Goal: Information Seeking & Learning: Check status

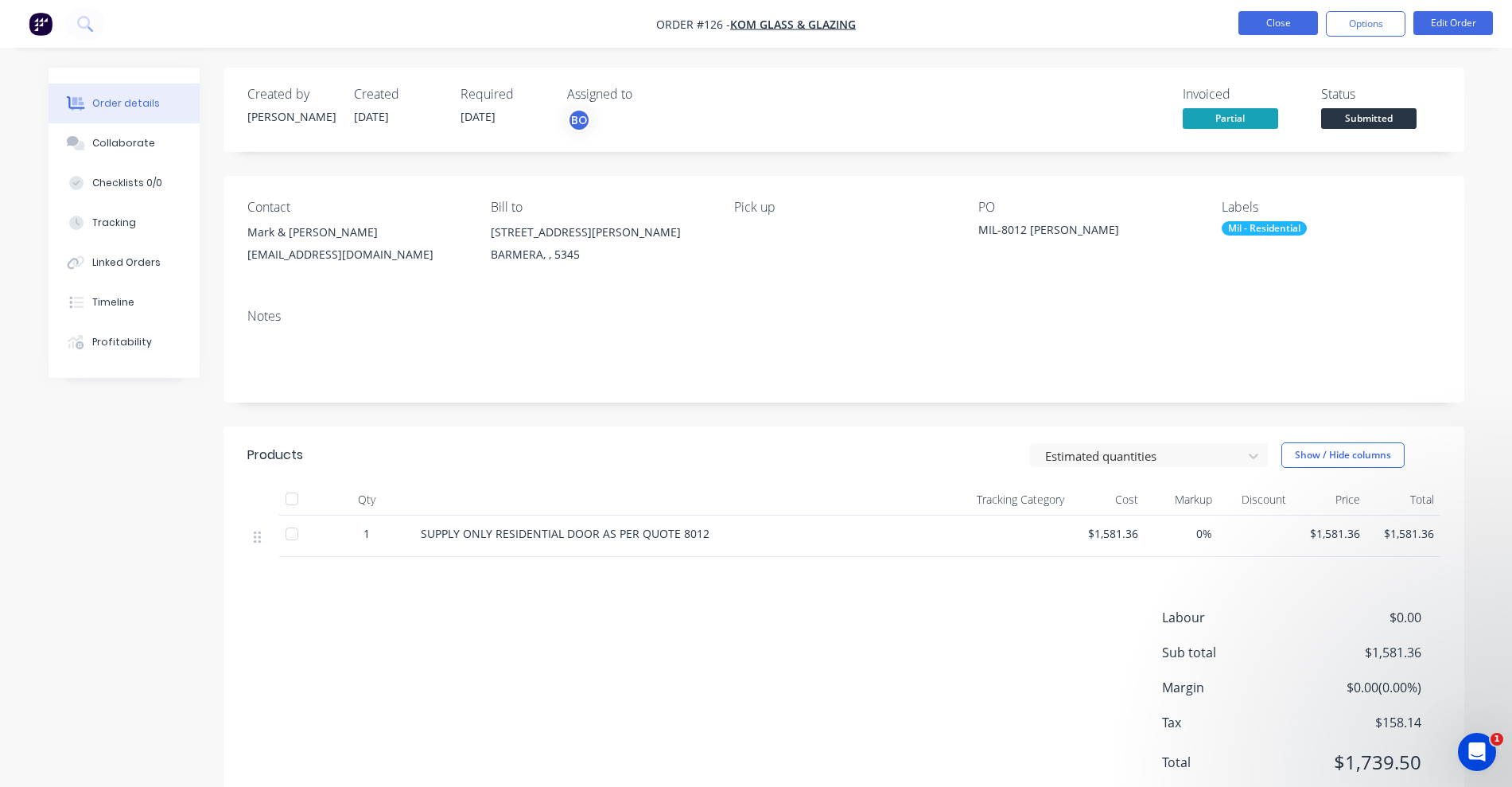
click at [1254, 24] on button "Close" at bounding box center [1279, 23] width 80 height 24
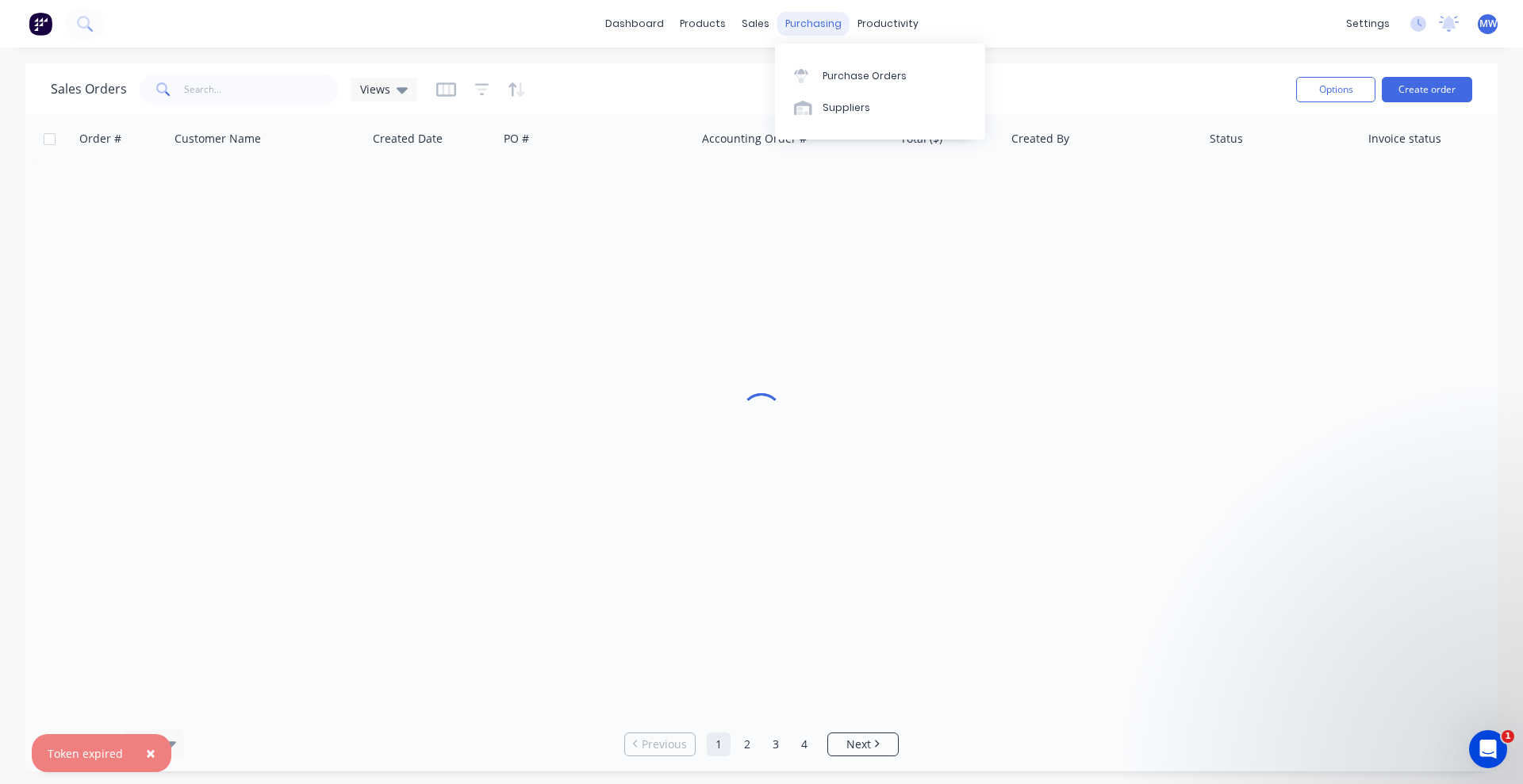
click at [804, 25] on div "purchasing" at bounding box center [813, 24] width 72 height 24
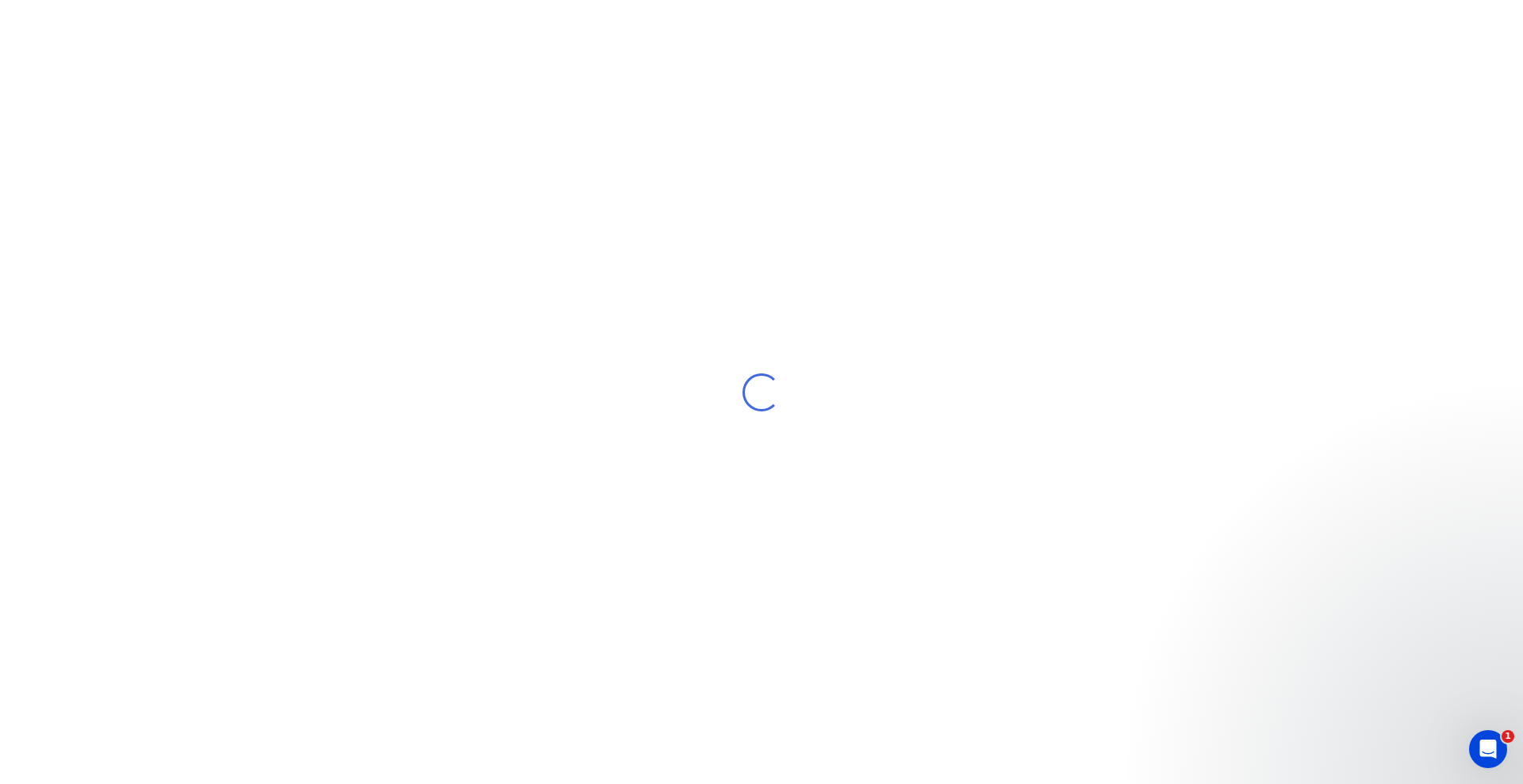
click at [856, 89] on div "Loading..." at bounding box center [762, 392] width 1523 height 784
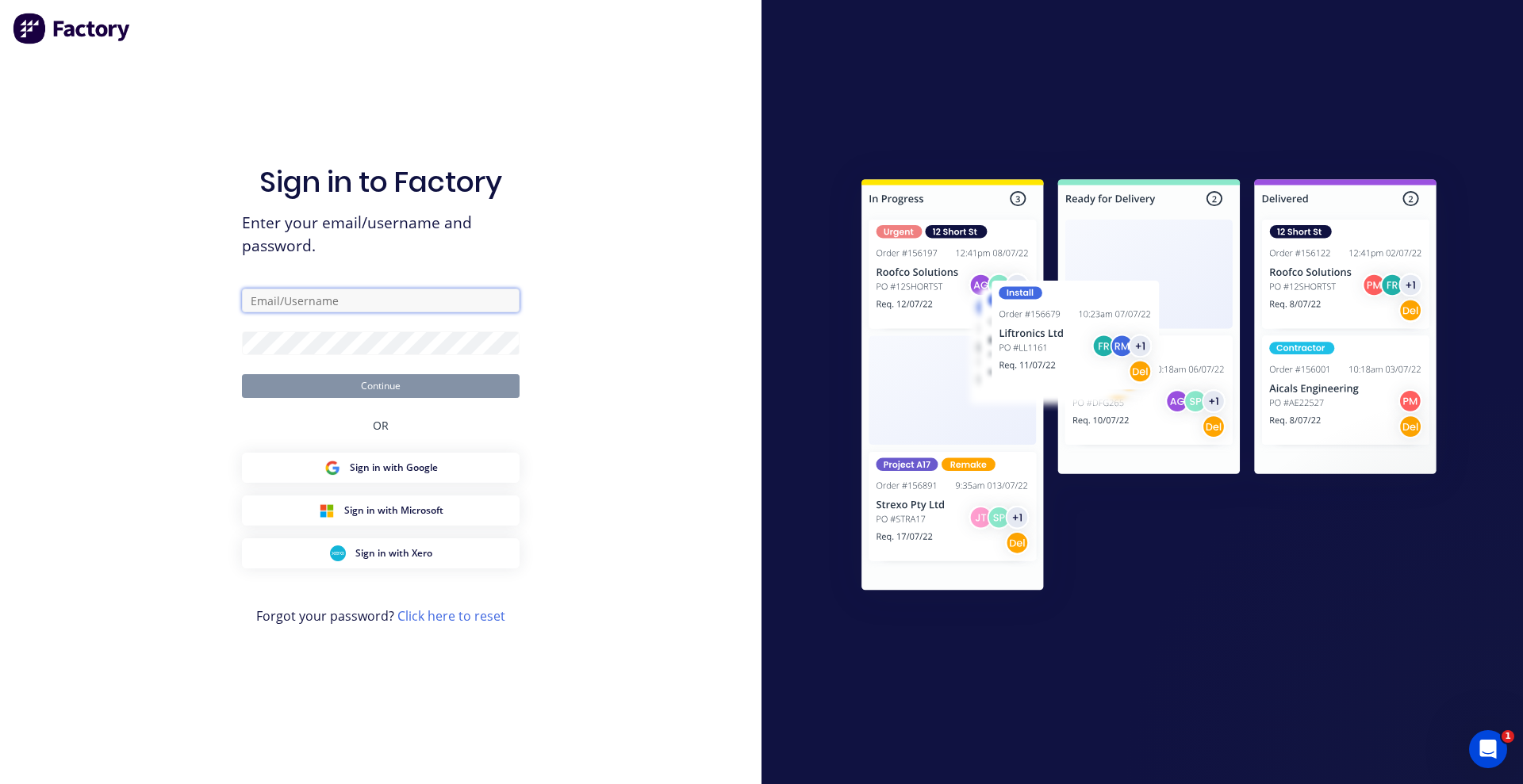
type input "[EMAIL_ADDRESS][DOMAIN_NAME]"
click at [402, 383] on button "Continue" at bounding box center [381, 387] width 278 height 24
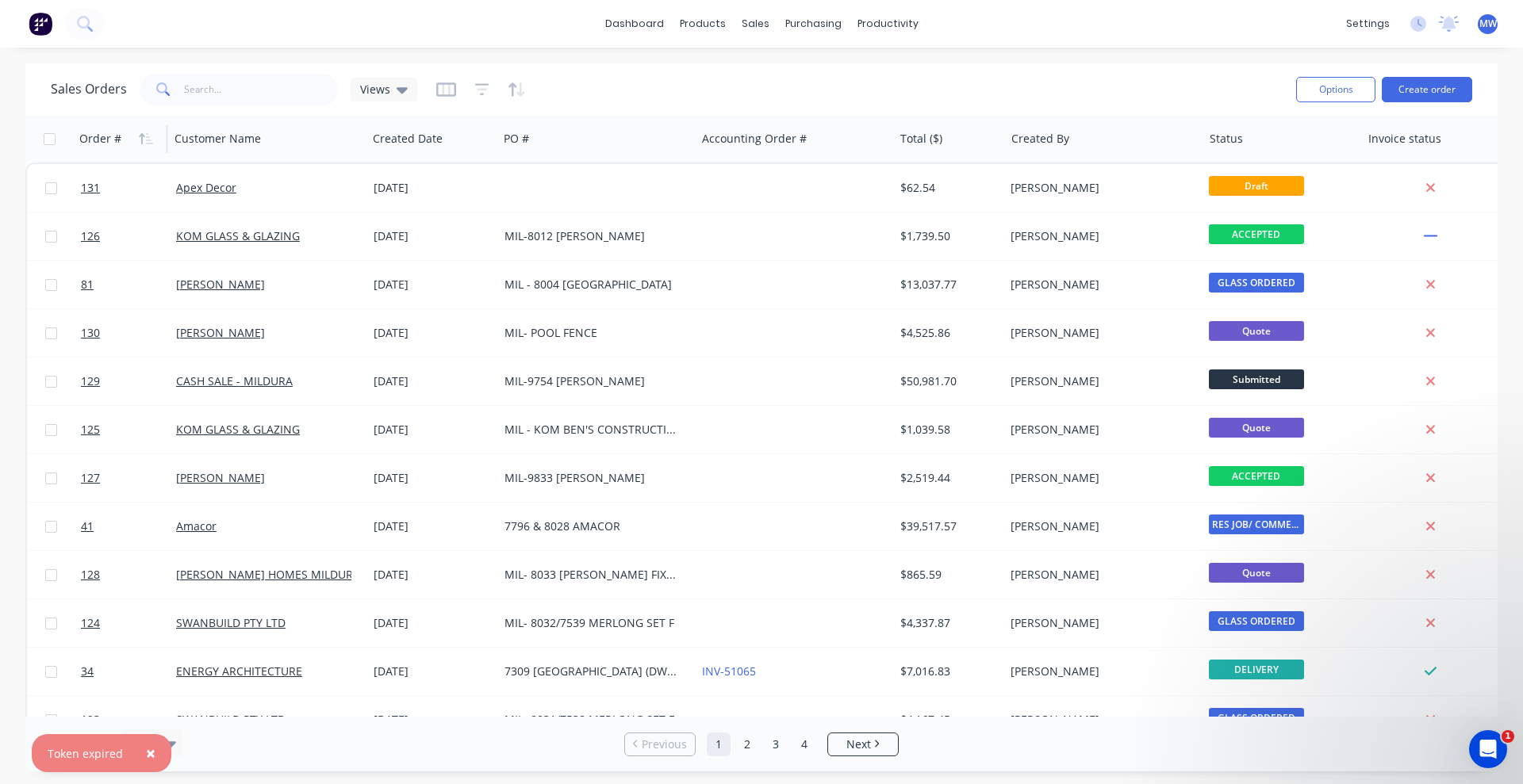
click at [103, 134] on div "Order #" at bounding box center [101, 139] width 42 height 16
click at [140, 135] on icon "button" at bounding box center [141, 139] width 6 height 11
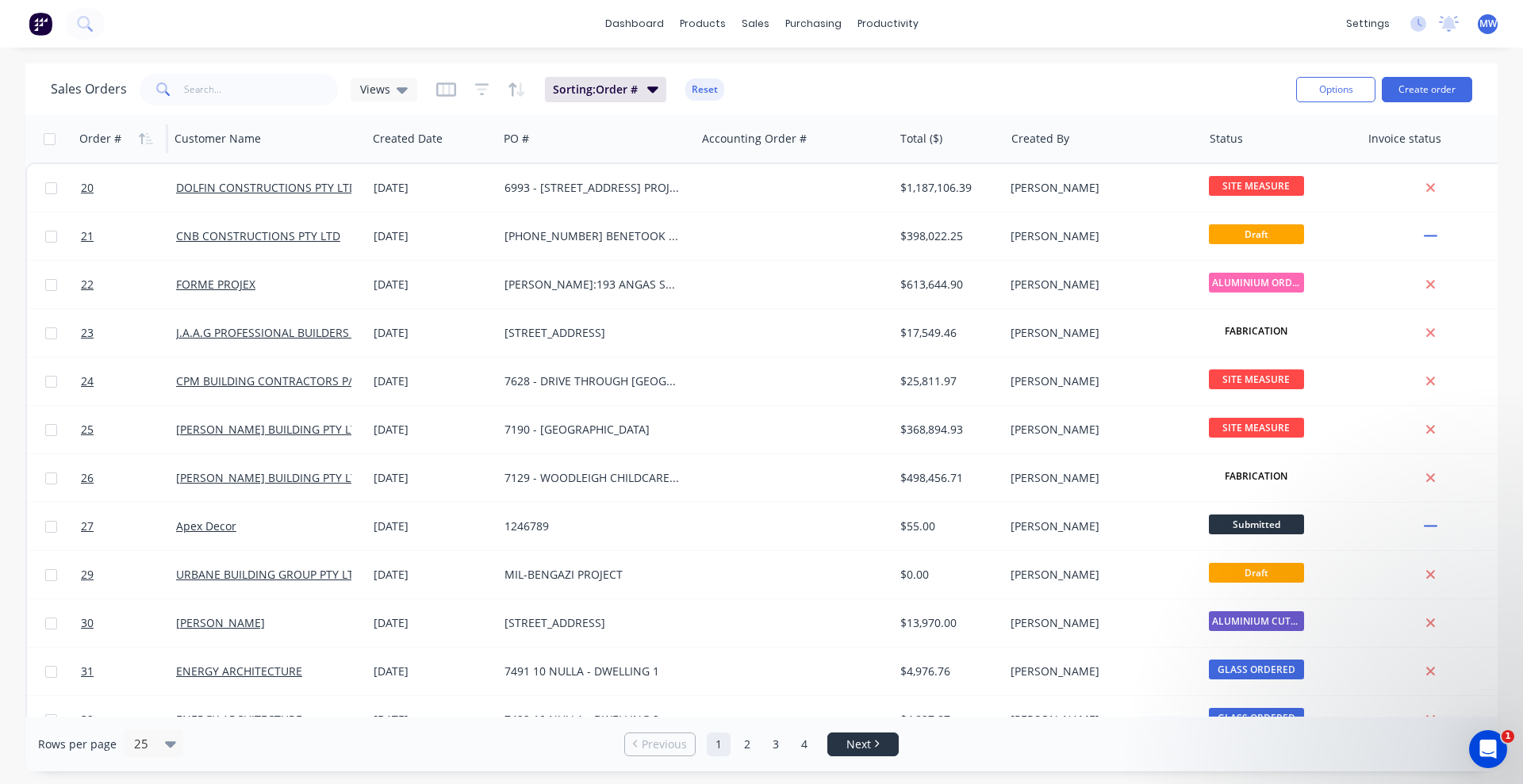
click at [844, 743] on link "Next" at bounding box center [863, 744] width 70 height 16
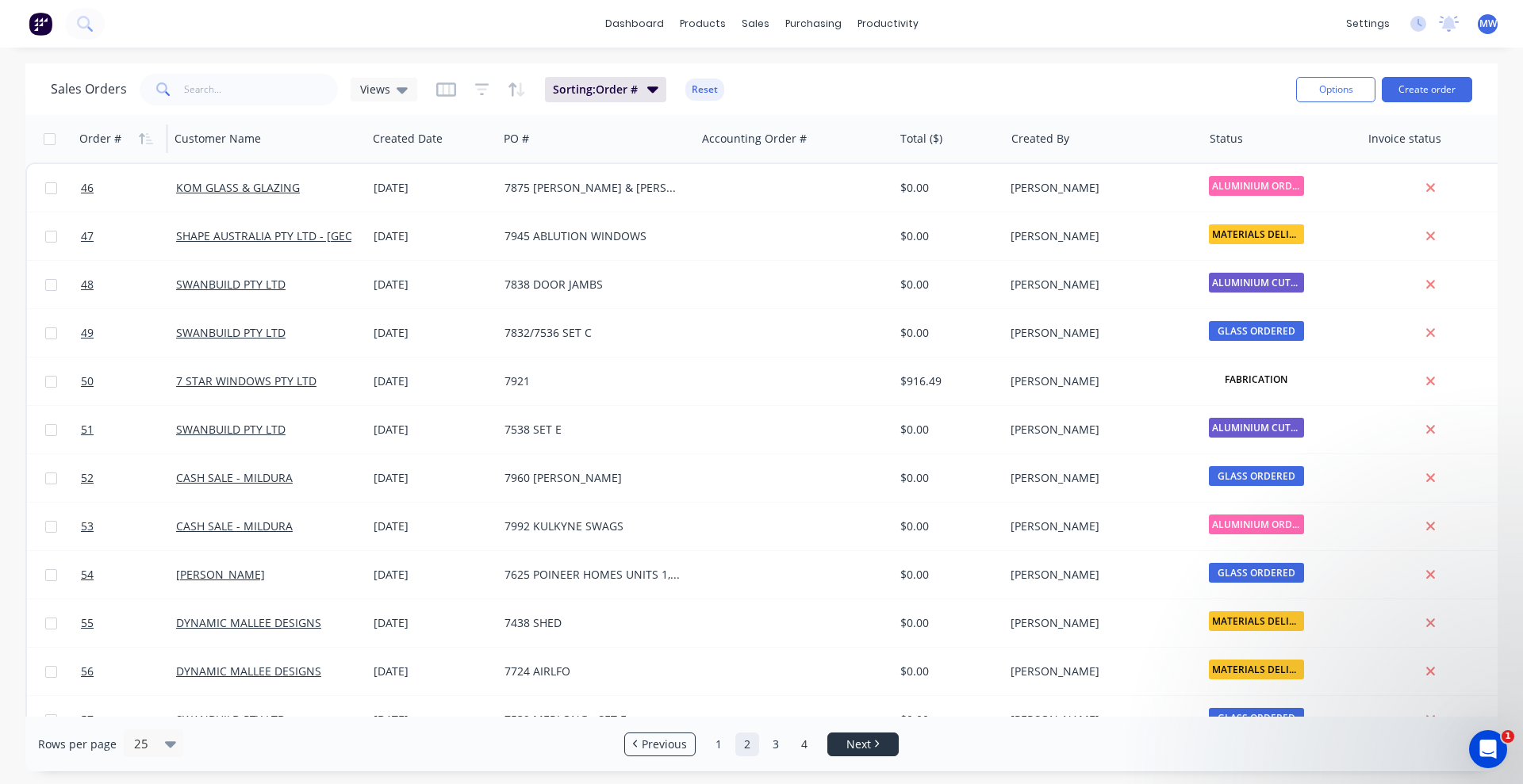
click at [875, 748] on link "Next" at bounding box center [863, 744] width 70 height 16
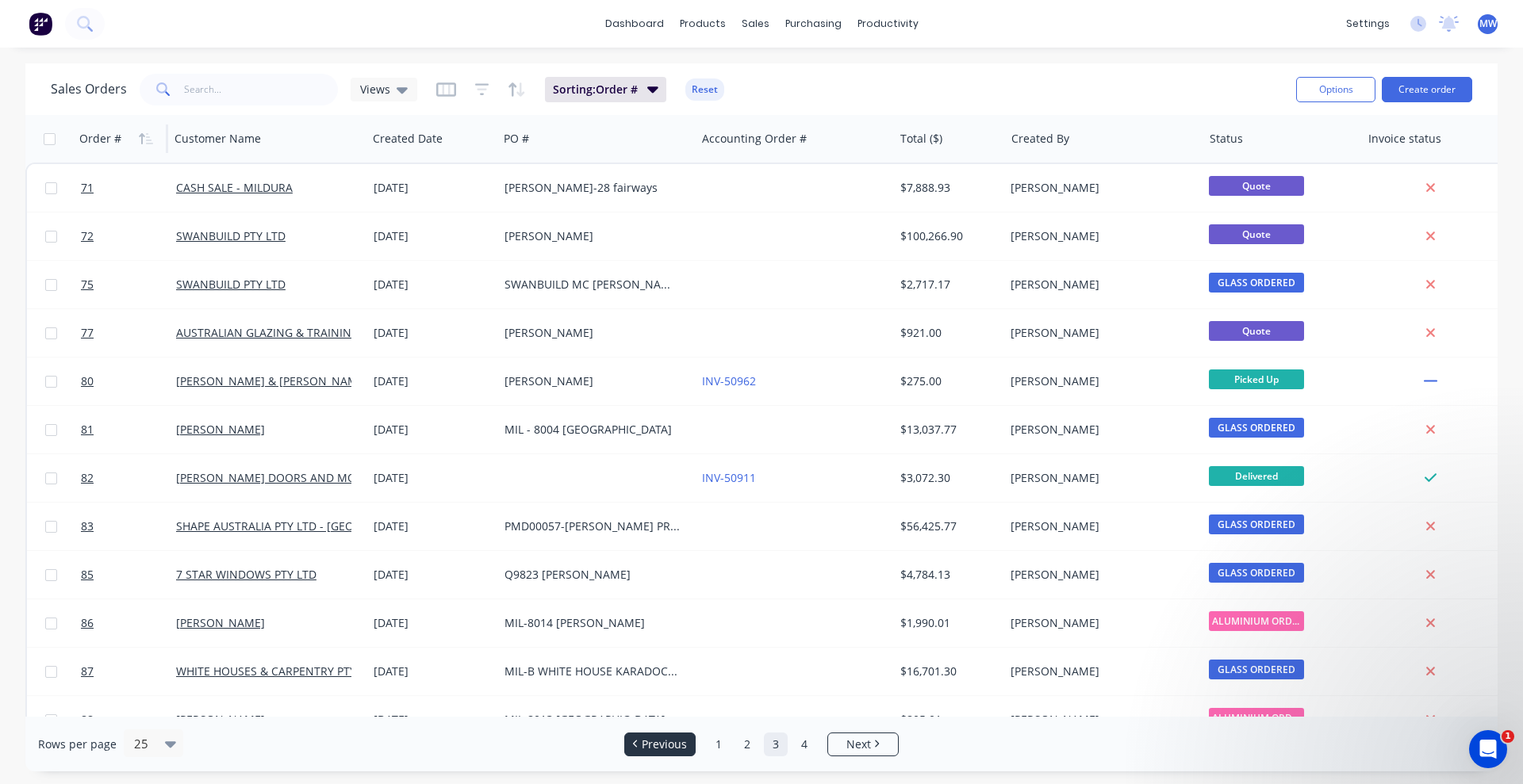
click at [657, 739] on span "Previous" at bounding box center [663, 744] width 45 height 16
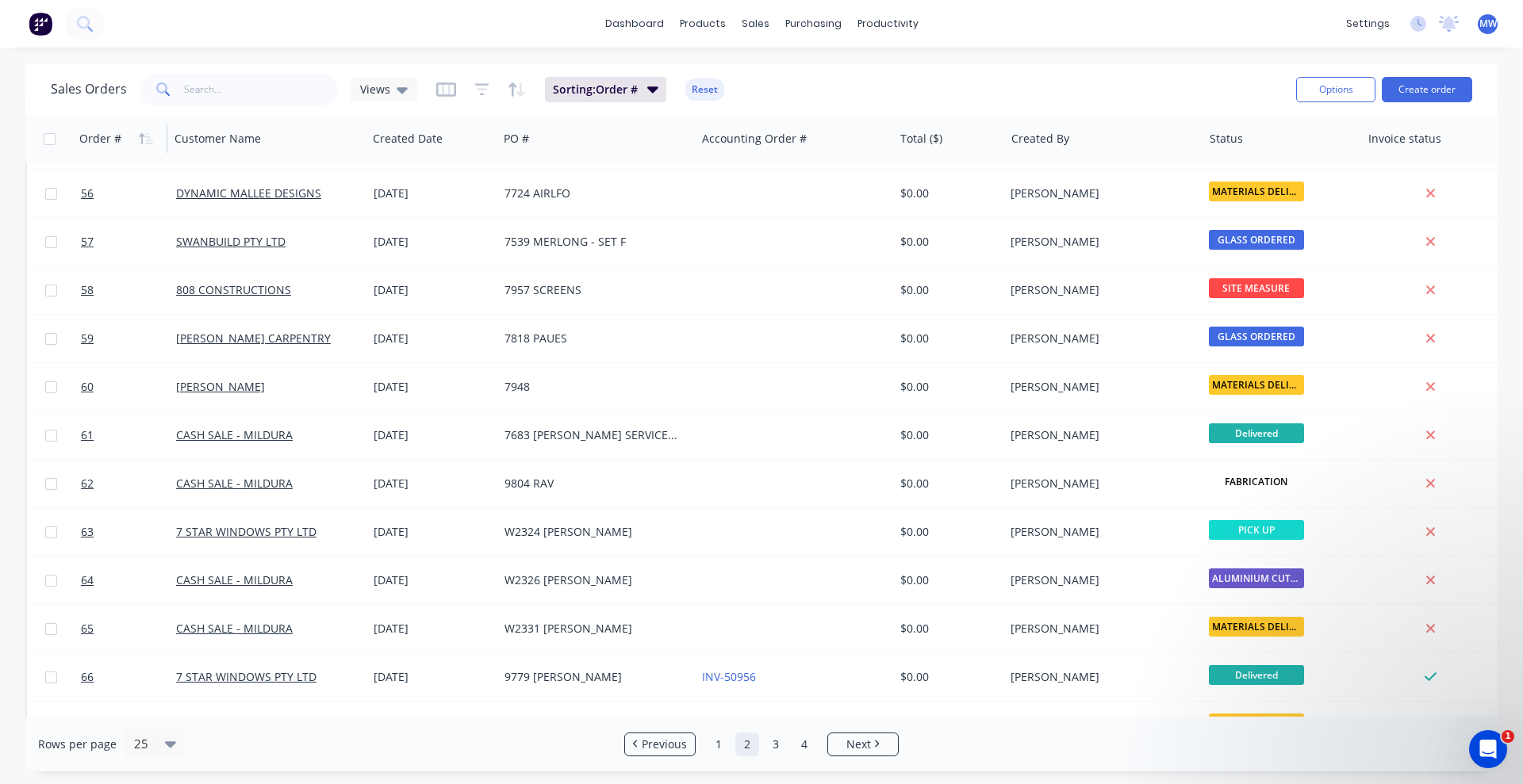
scroll to position [475, 0]
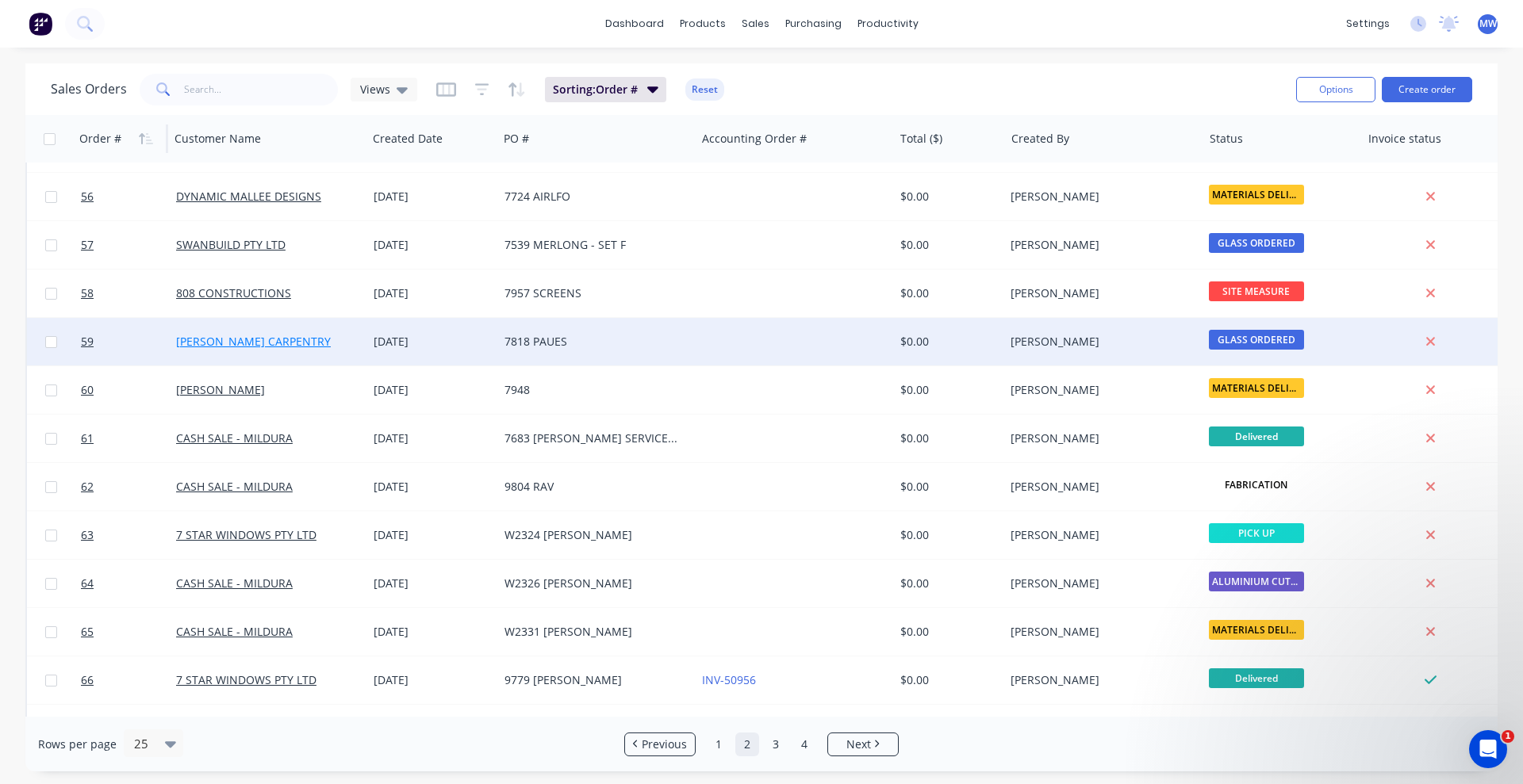
click at [272, 337] on link "[PERSON_NAME] CARPENTRY" at bounding box center [253, 342] width 155 height 15
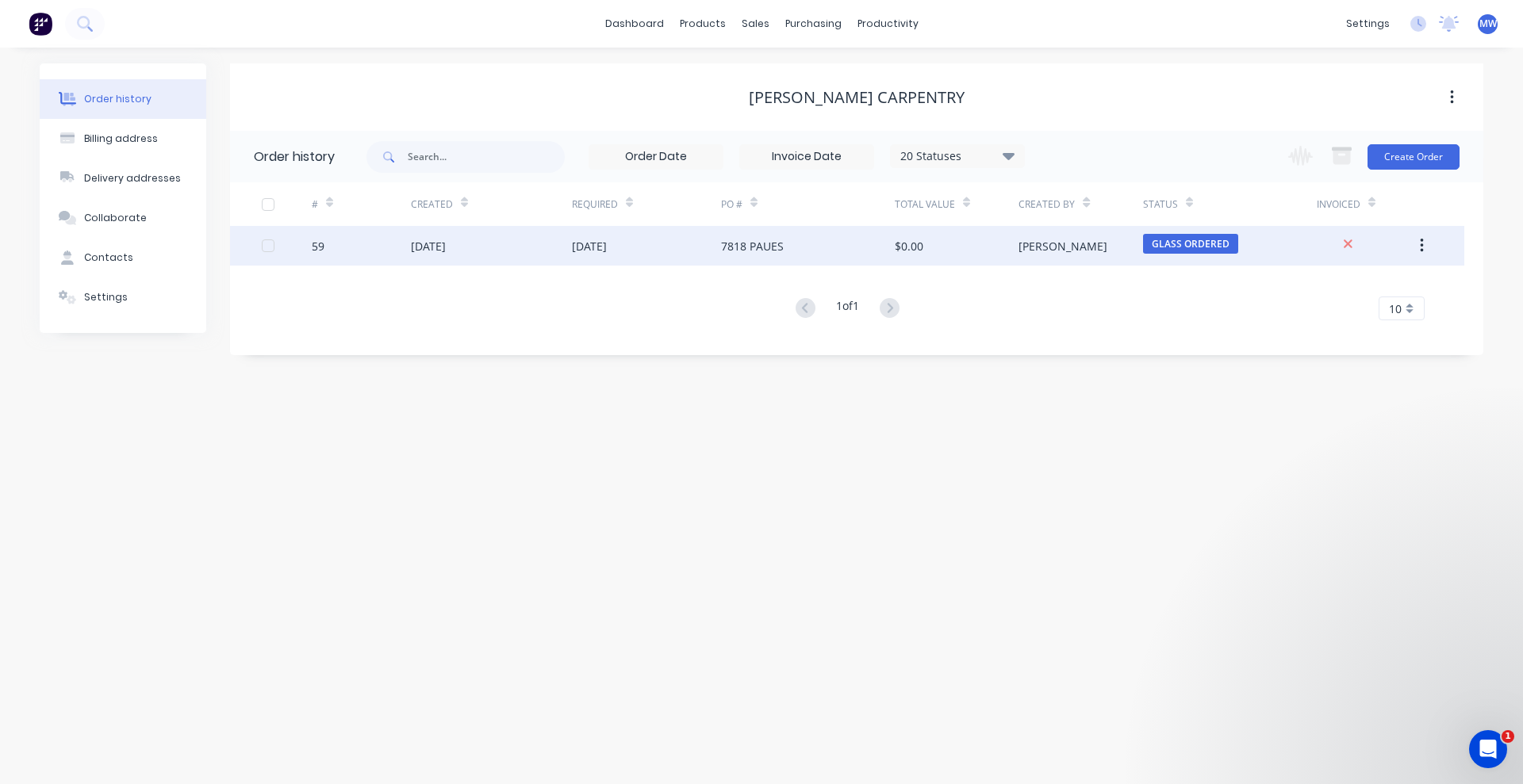
click at [316, 245] on div "59" at bounding box center [317, 246] width 13 height 17
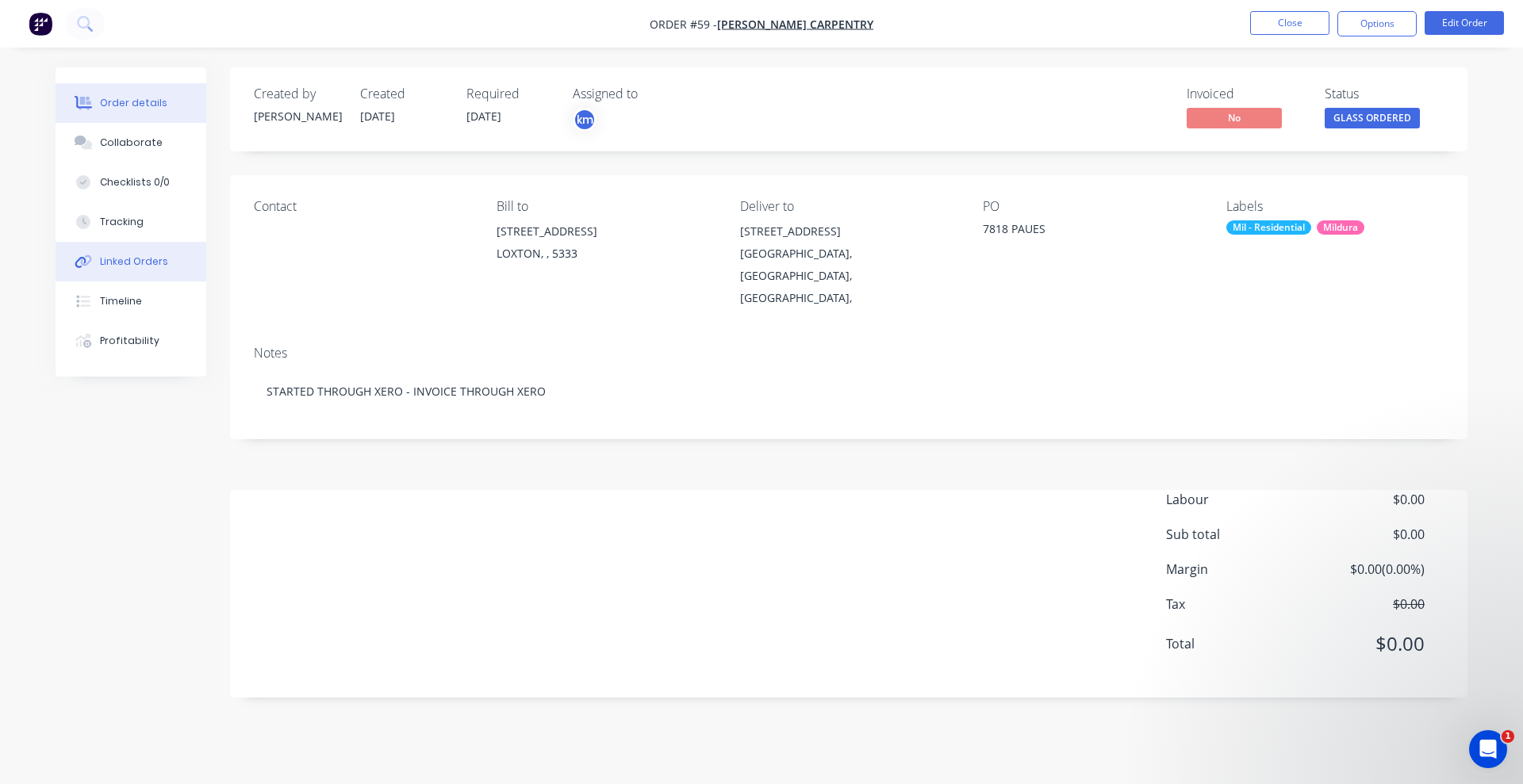
click at [159, 263] on div "Linked Orders" at bounding box center [134, 261] width 69 height 14
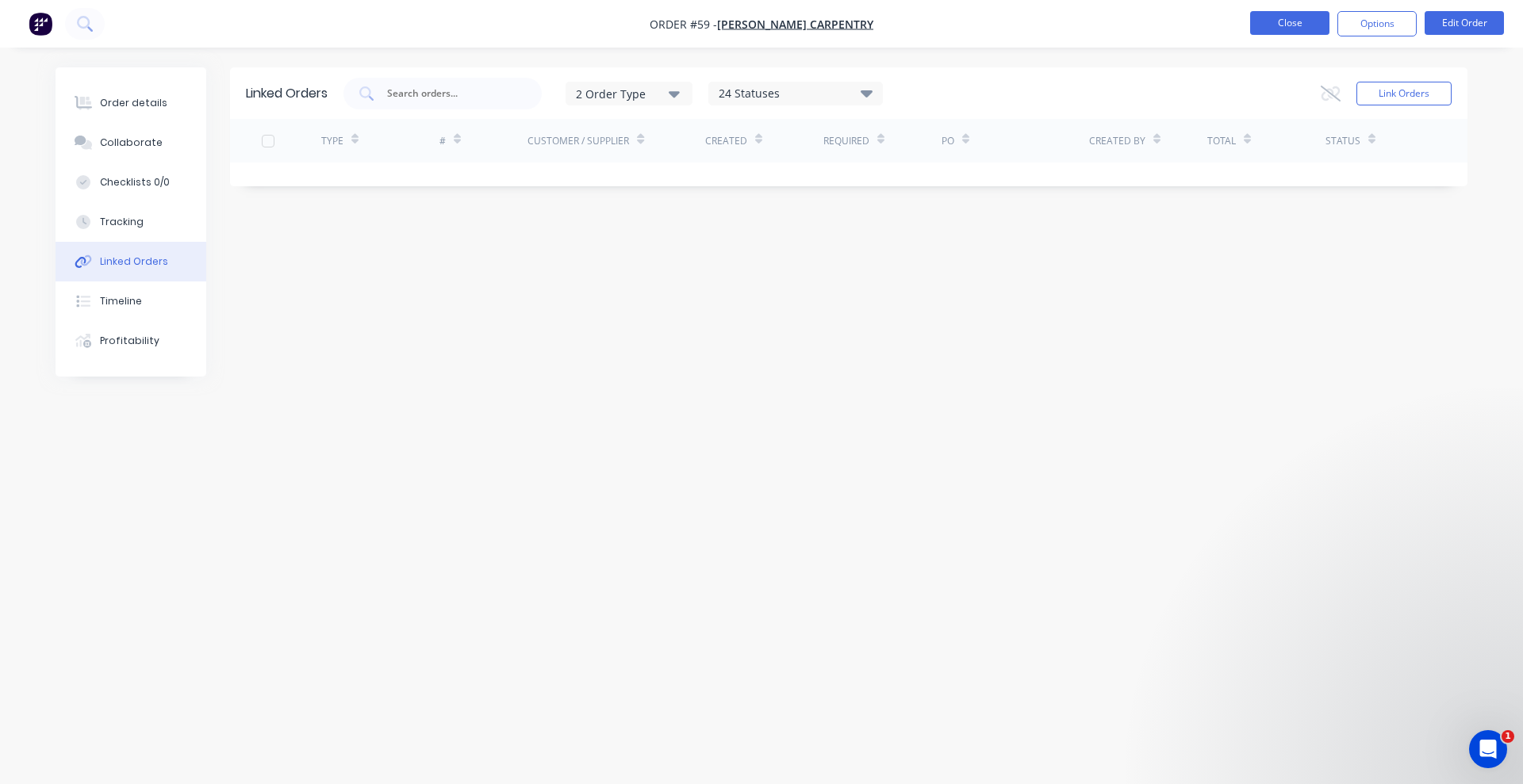
click at [1278, 24] on button "Close" at bounding box center [1290, 23] width 80 height 24
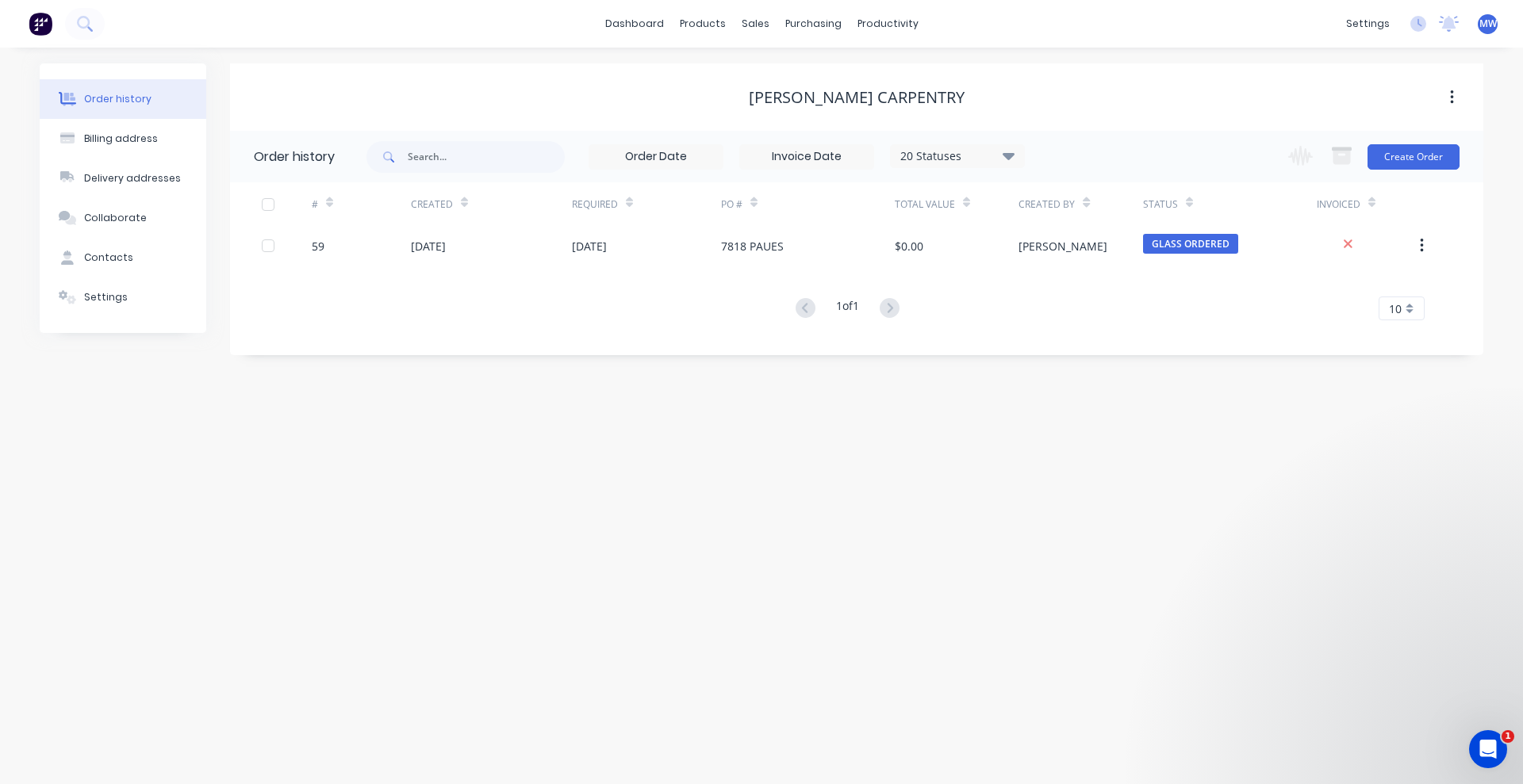
drag, startPoint x: 1014, startPoint y: 535, endPoint x: 942, endPoint y: 727, distance: 205.1
click at [1014, 535] on div "Order history Billing address Delivery addresses Collaborate Contacts Settings …" at bounding box center [762, 415] width 1523 height 737
